Goal: Information Seeking & Learning: Learn about a topic

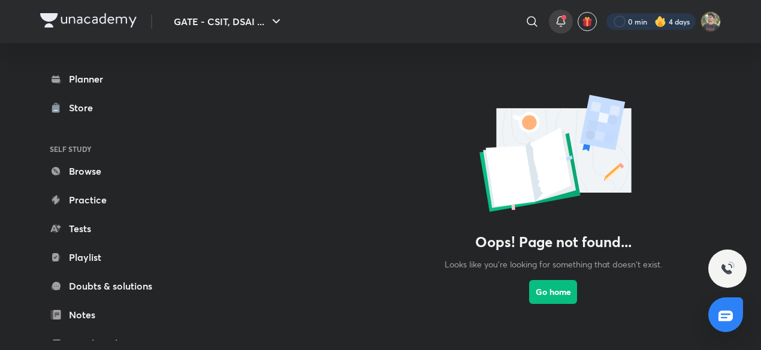
click at [666, 17] on div at bounding box center [650, 21] width 89 height 17
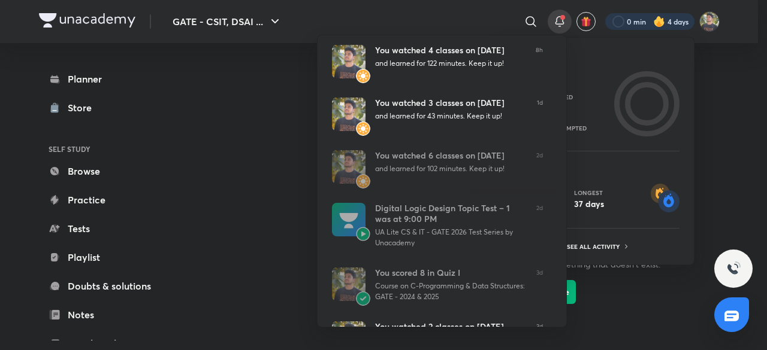
click at [269, 155] on div at bounding box center [383, 175] width 767 height 350
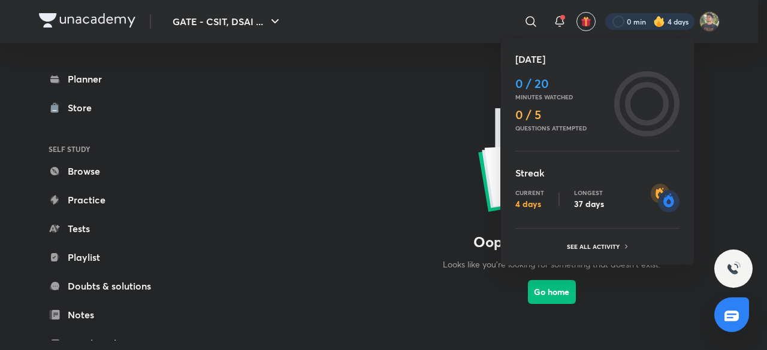
click at [75, 264] on div at bounding box center [383, 175] width 767 height 350
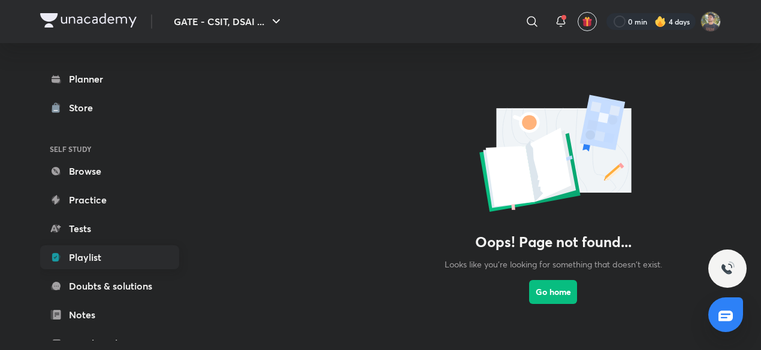
click at [96, 258] on link "Playlist" at bounding box center [109, 258] width 139 height 24
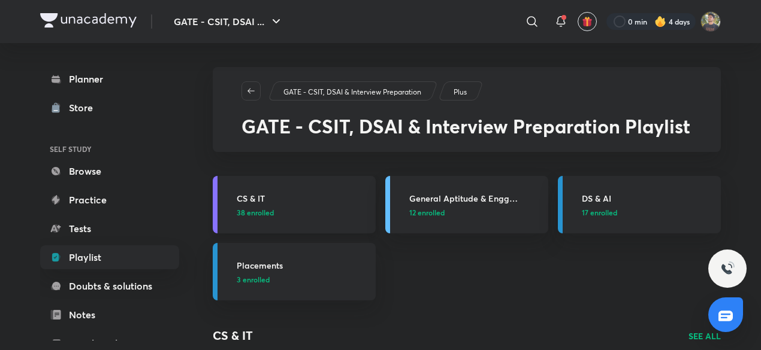
click at [334, 205] on div "CS & IT 38 enrolled" at bounding box center [303, 205] width 132 height 26
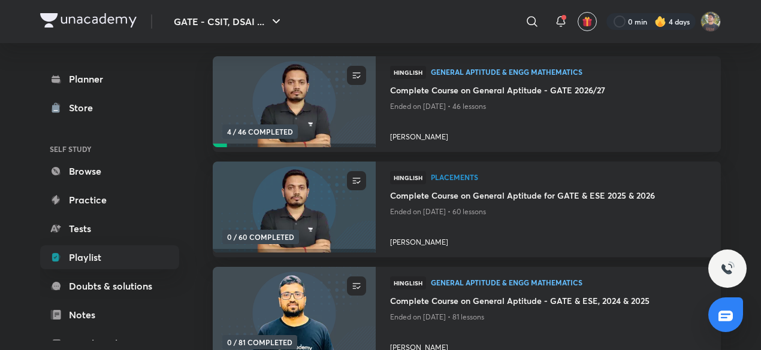
scroll to position [153, 0]
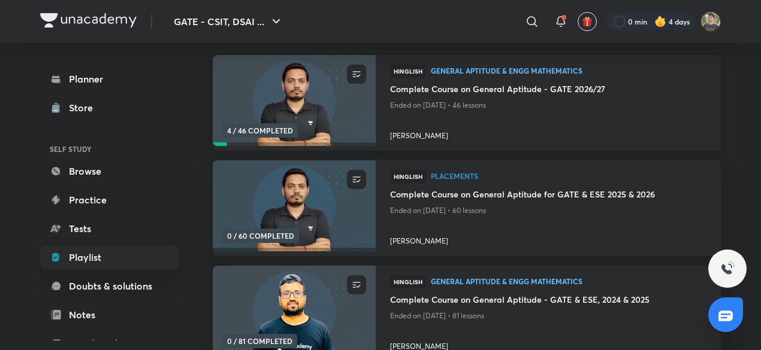
click at [340, 113] on img at bounding box center [294, 101] width 166 height 93
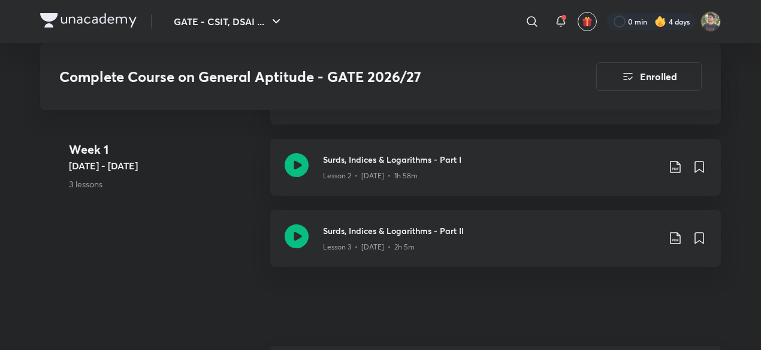
scroll to position [545, 0]
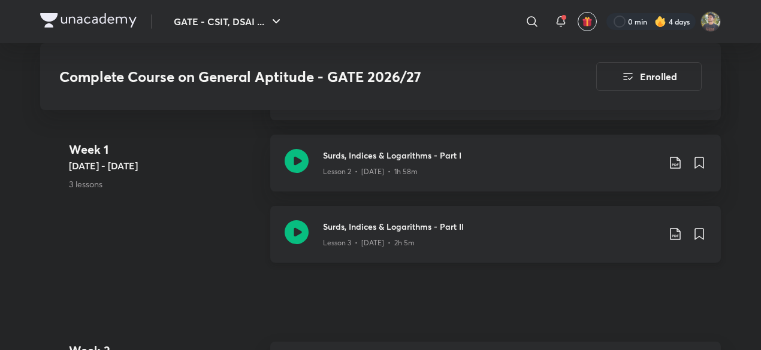
click at [443, 225] on h3 "Surds, Indices & Logarithms - Part II" at bounding box center [490, 226] width 335 height 13
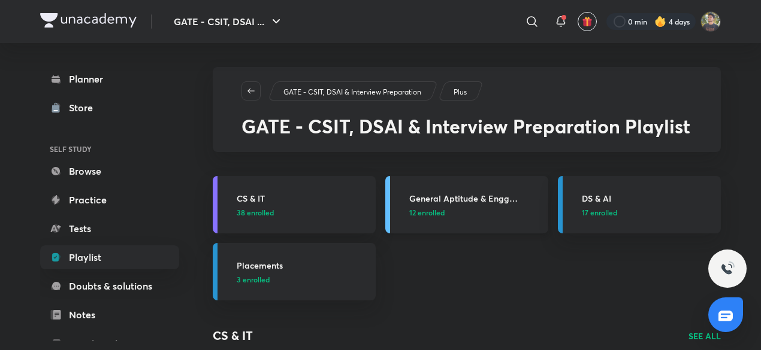
click at [461, 214] on p "12 enrolled" at bounding box center [475, 212] width 132 height 11
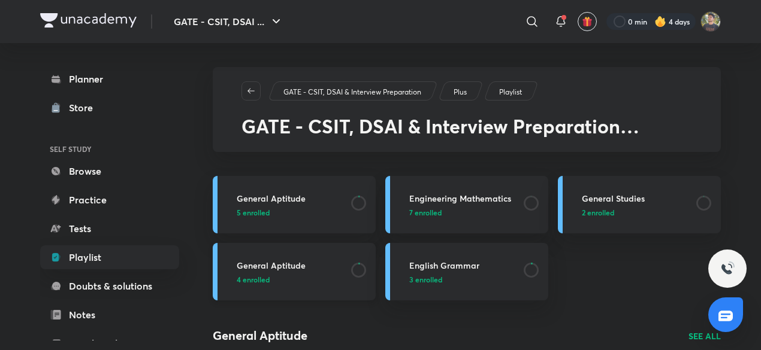
click at [321, 279] on p "4 enrolled" at bounding box center [290, 279] width 107 height 11
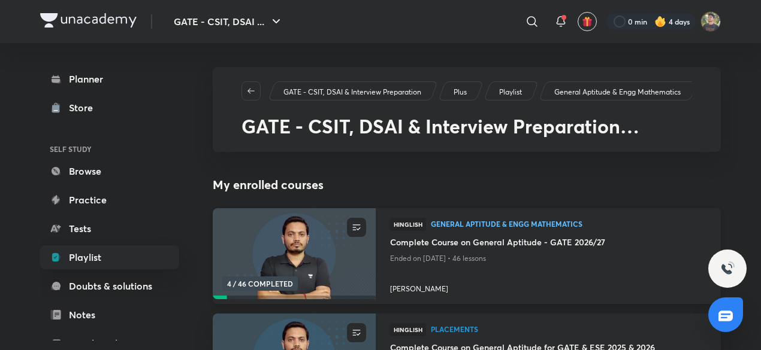
click at [356, 261] on img at bounding box center [294, 254] width 166 height 93
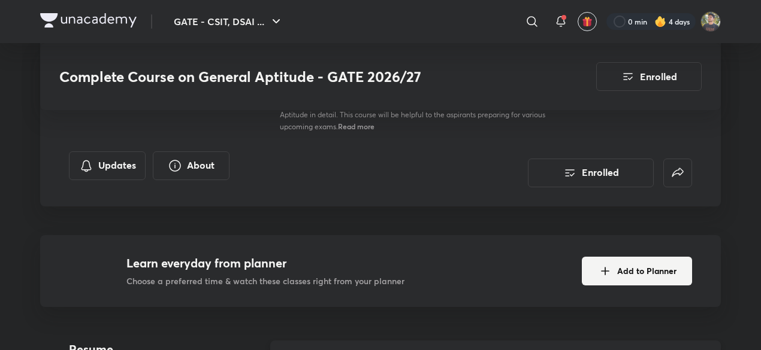
scroll to position [290, 0]
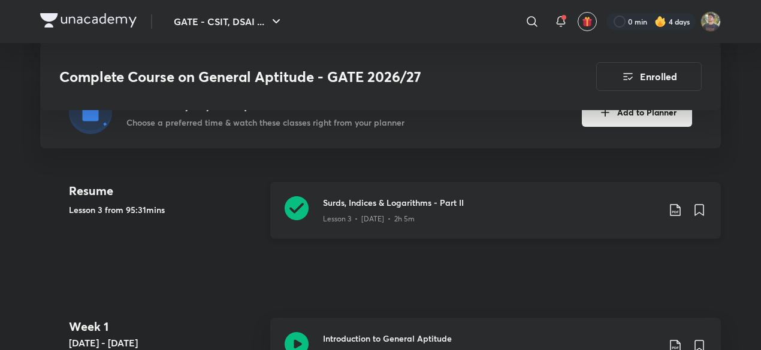
click at [674, 204] on icon at bounding box center [675, 210] width 14 height 14
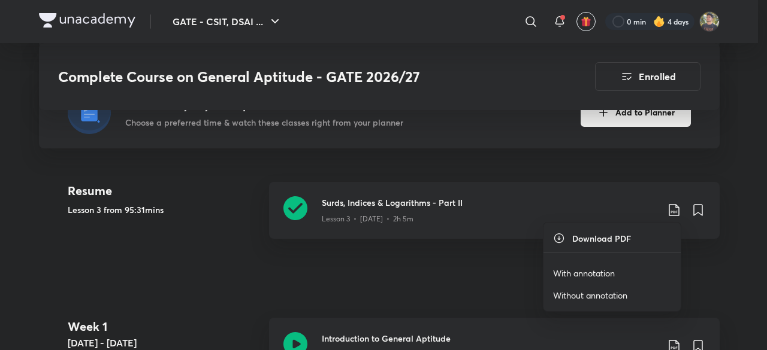
click at [598, 271] on p "With annotation" at bounding box center [584, 273] width 62 height 13
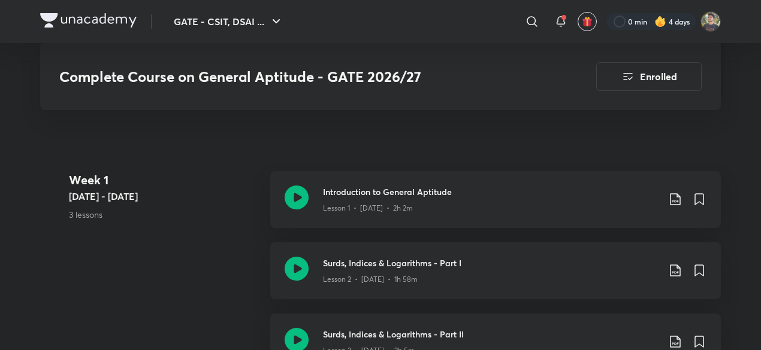
scroll to position [438, 0]
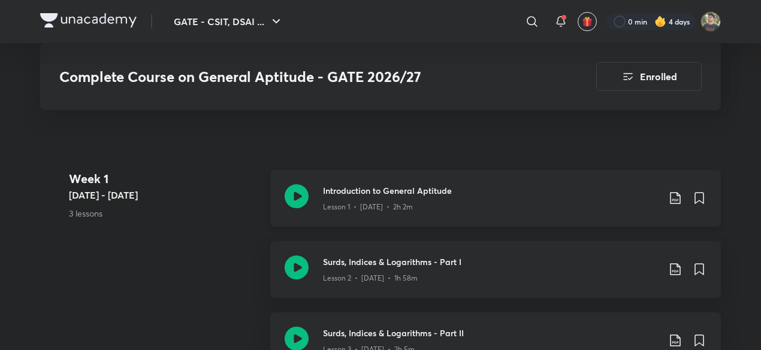
click at [671, 201] on icon at bounding box center [675, 198] width 14 height 14
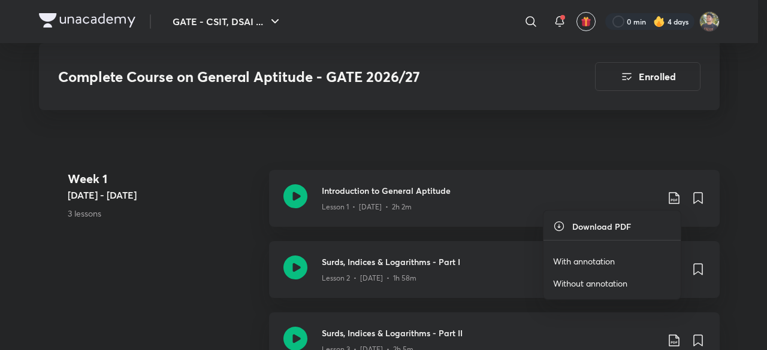
click at [597, 264] on p "With annotation" at bounding box center [584, 261] width 62 height 13
